Goal: Ask a question

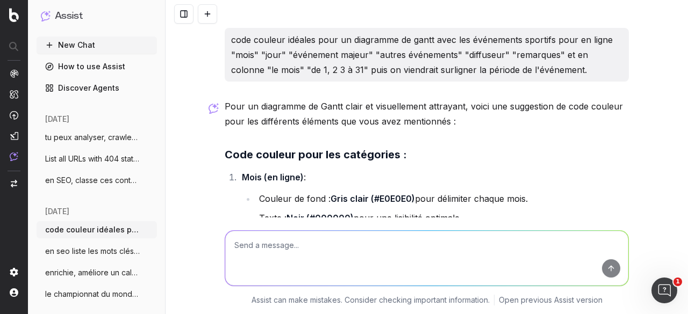
scroll to position [879, 0]
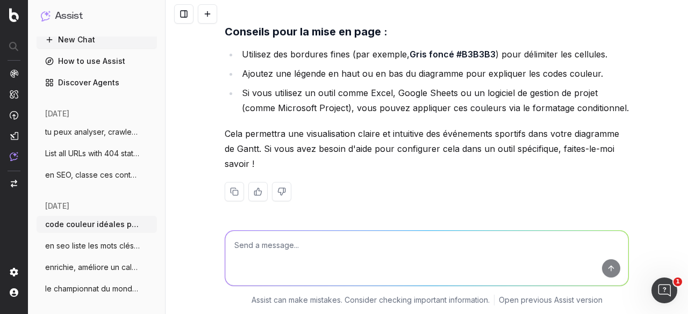
click at [86, 284] on span "le championnat du monde masculin de vole" at bounding box center [92, 289] width 95 height 11
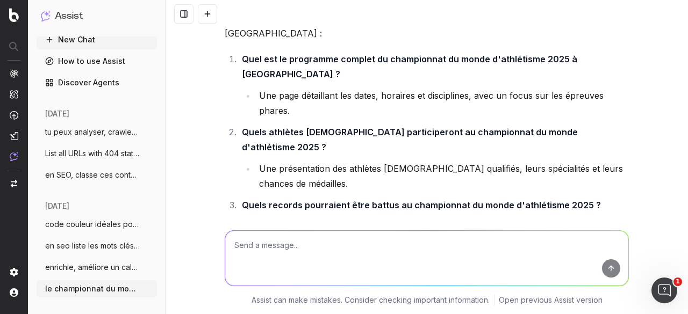
click at [91, 270] on span "enrichie, améliore un calendrier pour le" at bounding box center [92, 267] width 95 height 11
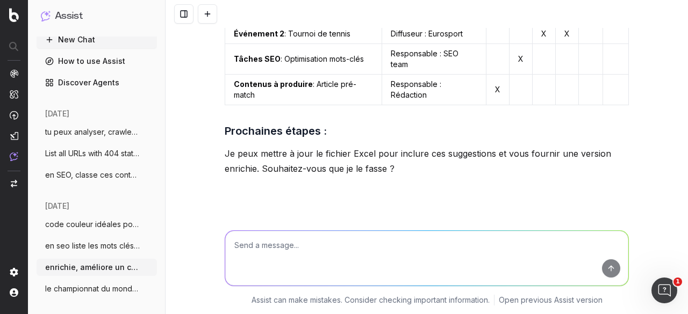
scroll to position [1040, 0]
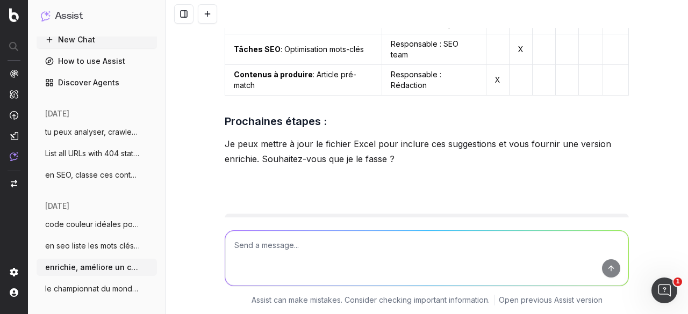
click at [99, 292] on span "le championnat du monde masculin de vole" at bounding box center [92, 289] width 95 height 11
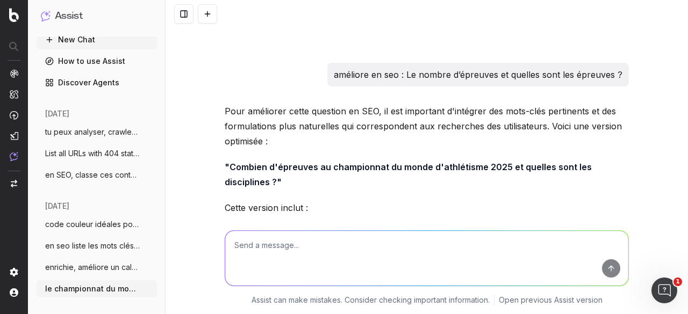
scroll to position [1255, 0]
click at [275, 248] on textarea at bounding box center [426, 258] width 403 height 55
paste textarea "pense à des questions SEO, pareil sur le thème ballon d'or 2025 qui arrive bien…"
type textarea "pense à des questions SEO, pareil sur le thème ballon d'or 2025 qui arrive bien…"
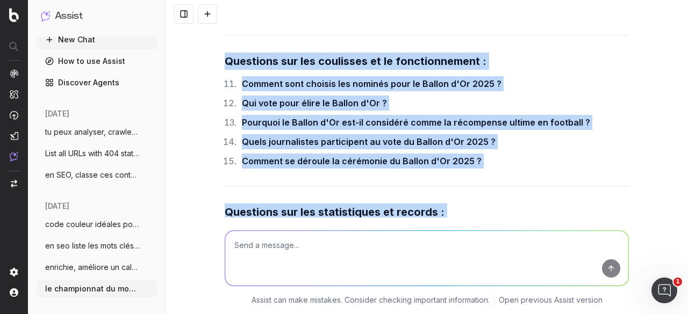
scroll to position [8380, 0]
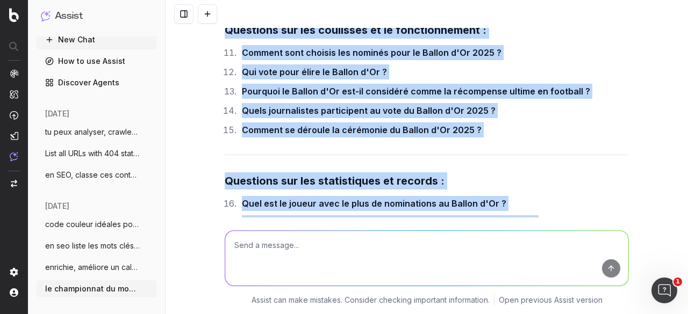
drag, startPoint x: 216, startPoint y: 109, endPoint x: 555, endPoint y: 168, distance: 344.6
copy div "Loremipsu dol sit ametcon ad eli seddoeiusm : Tem inci utl etdolor magn al Enim…"
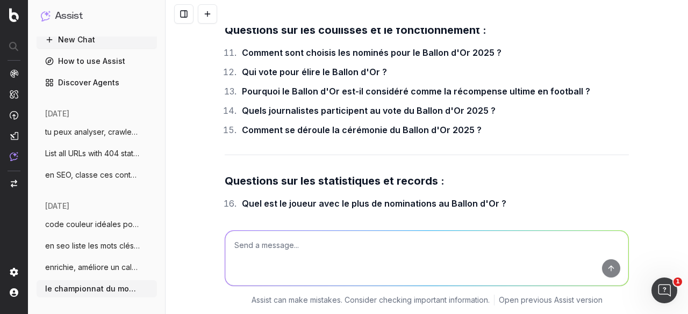
click at [348, 247] on textarea at bounding box center [426, 258] width 403 height 55
paste textarea "améliore cette question : Est-ce l’année où il y a le plus de français dans les…"
type textarea "améliore cette question : Est-ce l’année où il y a le plus de français dans les…"
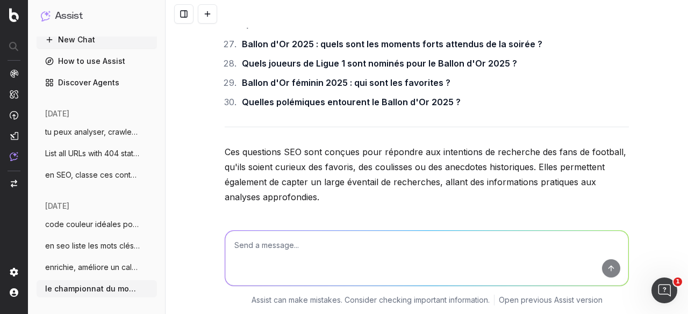
scroll to position [8781, 0]
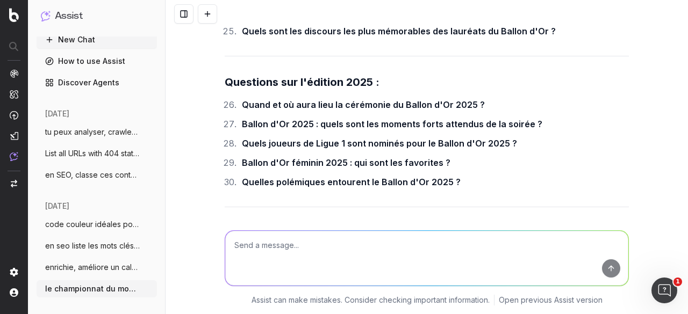
drag, startPoint x: 223, startPoint y: 115, endPoint x: 550, endPoint y: 119, distance: 326.6
copy strong "Ballon d'Or 2025 : y a-t-il un record de joueurs [DEMOGRAPHIC_DATA] parmi les 3…"
click at [357, 247] on textarea at bounding box center [426, 258] width 403 height 55
paste textarea "3 joueurs [DEMOGRAPHIC_DATA] parmi les 30 nominés, est-ce un record de joueurs …"
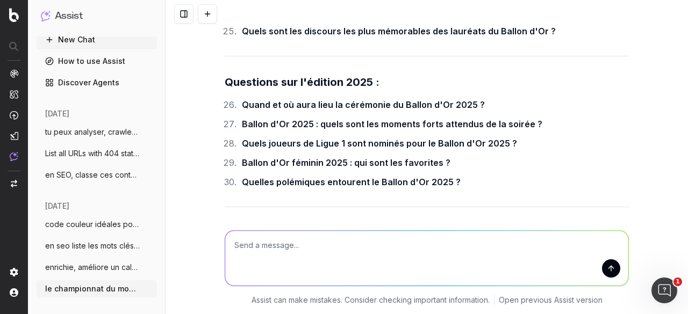
type textarea "3 joueurs [DEMOGRAPHIC_DATA] parmi les 30 nominés, est-ce un record de joueurs …"
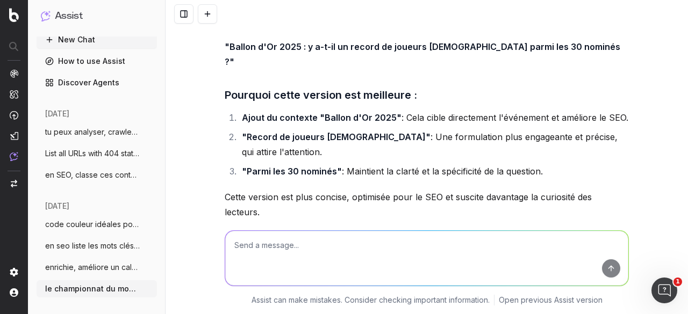
scroll to position [9050, 0]
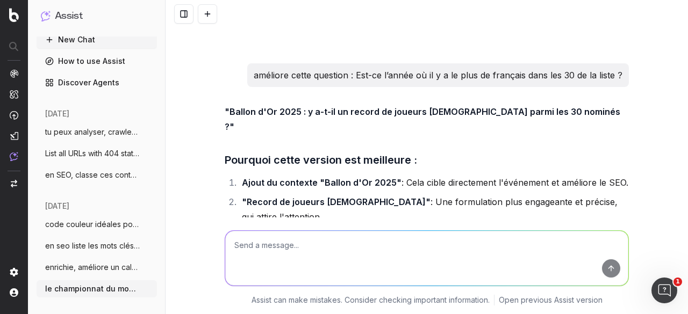
drag, startPoint x: 301, startPoint y: 118, endPoint x: 547, endPoint y: 121, distance: 246.6
copy strong "3 joueurs [DEMOGRAPHIC_DATA] parmi les 30 nominés, est-ce un record ?"
click at [271, 257] on textarea at bounding box center [426, 258] width 403 height 55
paste textarea "5 autres Questions insolites et intrigantes :"
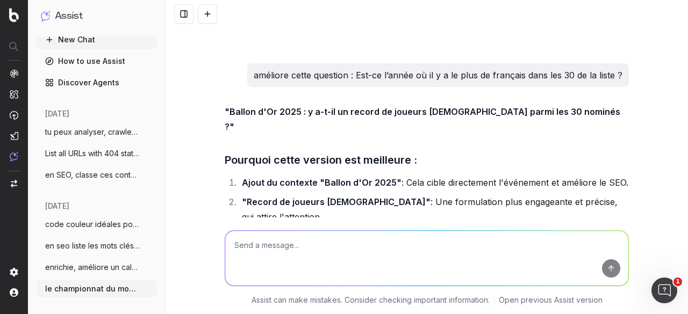
type textarea "5 autres Questions insolites et intrigantes :"
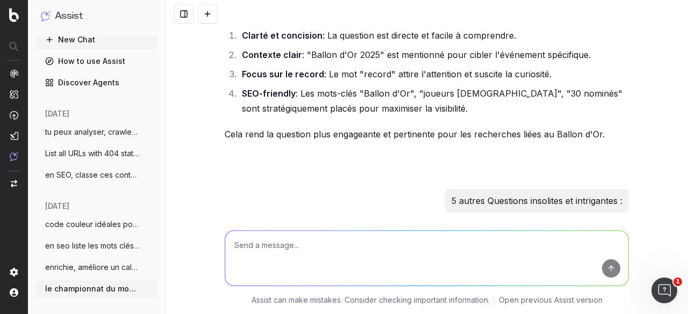
scroll to position [9524, 0]
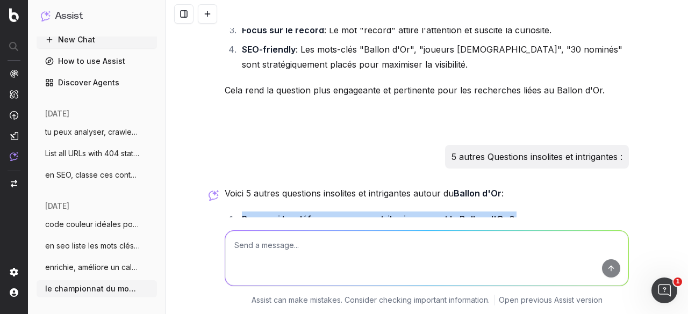
drag, startPoint x: 235, startPoint y: 77, endPoint x: 527, endPoint y: 120, distance: 295.3
click at [527, 212] on ol "Pourquoi les défenseurs gagnent-ils si rarement le Ballon d'Or ? Une exploratio…" at bounding box center [427, 316] width 404 height 208
copy ol "Pourquoi les défenseurs gagnent-ils si rarement le Ballon d'Or ? Une exploratio…"
click at [95, 181] on button "en SEO, classe ces contenus en chaud fro" at bounding box center [97, 175] width 120 height 17
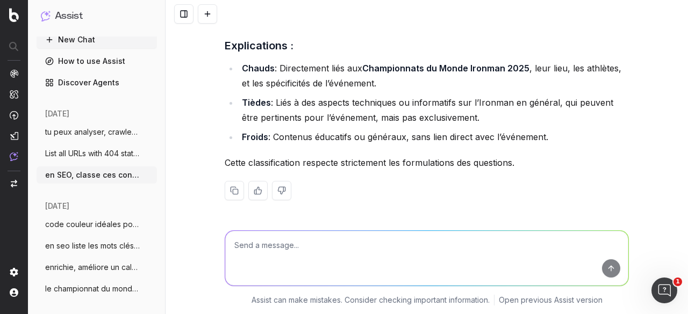
scroll to position [4250, 0]
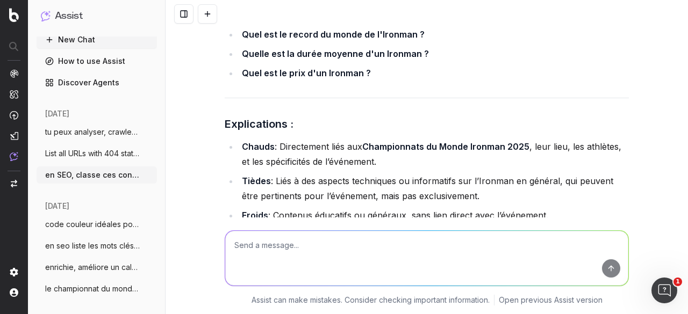
click at [326, 258] on textarea at bounding box center [426, 258] width 403 height 55
paste textarea "pareil classe ces contenus thème ballon d'or 2025"
paste textarea "Lo ipsumdo Sitame c'Ad el 41sed : Do eiusmodtempor (in utlabore etdolor) (M al …"
type textarea "loremi dolors ame consecte adipi elitse d'ei 1993 Te incidid Utlabo e'Do ma 39a…"
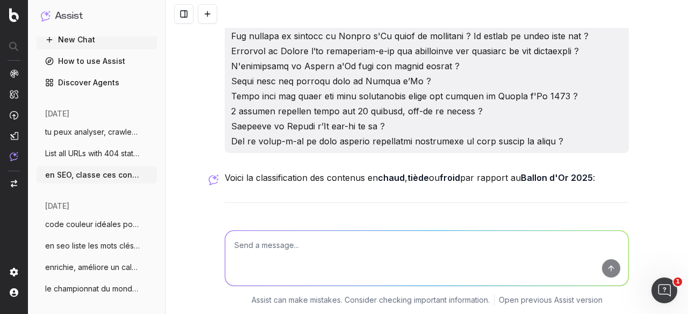
scroll to position [4832, 0]
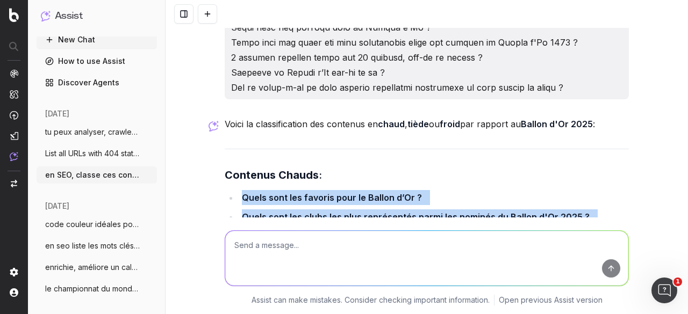
drag, startPoint x: 237, startPoint y: 102, endPoint x: 491, endPoint y: 146, distance: 257.2
click at [491, 190] on ul "Quels sont les favoris pour le Ballon d’Or ? Quels sont les clubs les plus repr…" at bounding box center [427, 217] width 404 height 54
copy ul "Quels sont les favoris pour le Ballon d’Or ? Quels sont les clubs les plus repr…"
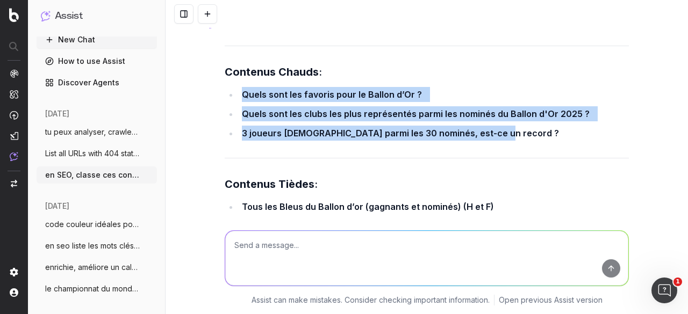
scroll to position [4993, 0]
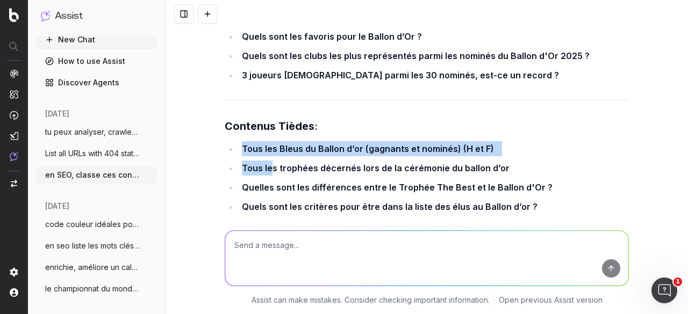
drag, startPoint x: 236, startPoint y: 53, endPoint x: 267, endPoint y: 81, distance: 42.2
click at [267, 141] on ul "Tous les Bleus du Ballon d’or (gagnants et nominés) (H et F) Tous les trophées …" at bounding box center [427, 243] width 404 height 204
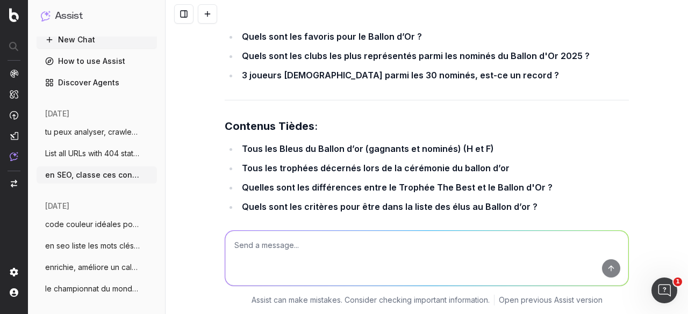
click at [230, 141] on ul "Tous les Bleus du Ballon d’or (gagnants et nominés) (H et F) Tous les trophées …" at bounding box center [427, 243] width 404 height 204
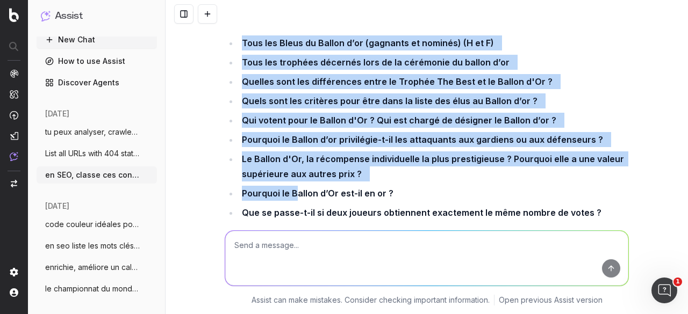
scroll to position [5100, 0]
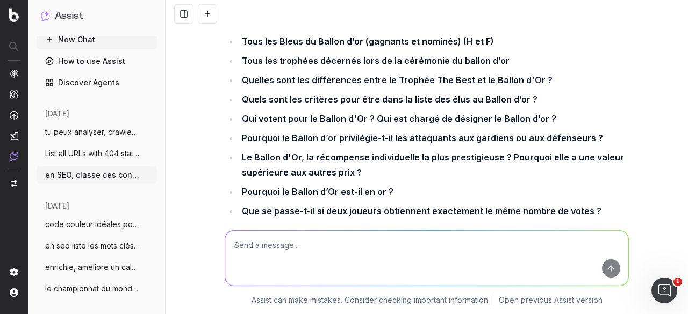
drag, startPoint x: 234, startPoint y: 49, endPoint x: 616, endPoint y: 144, distance: 393.2
click at [616, 144] on div "Voici la classification des contenus en chaud , tiède ou froid par rapport au B…" at bounding box center [427, 272] width 404 height 849
copy li
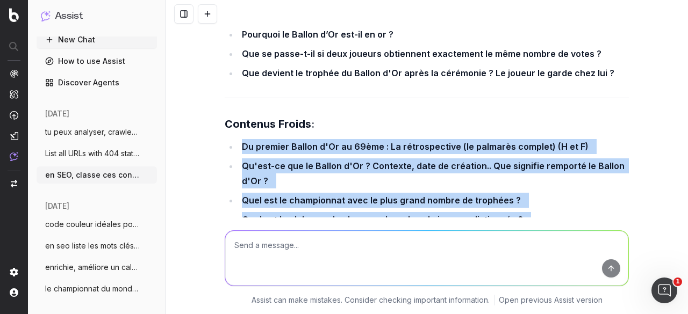
scroll to position [5315, 0]
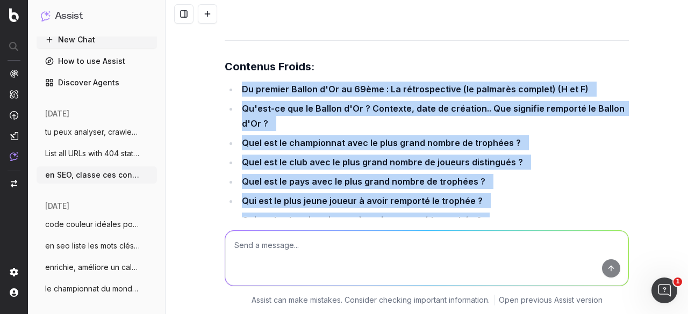
drag, startPoint x: 234, startPoint y: 99, endPoint x: 459, endPoint y: 165, distance: 234.4
click at [459, 165] on ul "Du premier Ballon d'Or au 69ème : La rétrospective (le palmarès complet) (H et …" at bounding box center [427, 174] width 404 height 185
copy ul "Du premier Ballon d'Or au 69ème : La rétrospective (le palmarès complet) (H et …"
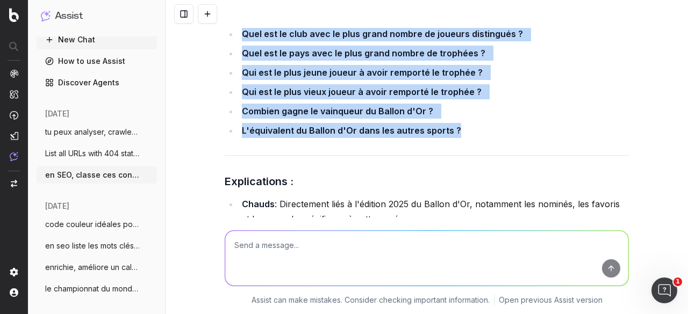
scroll to position [5476, 0]
